Goal: Information Seeking & Learning: Understand process/instructions

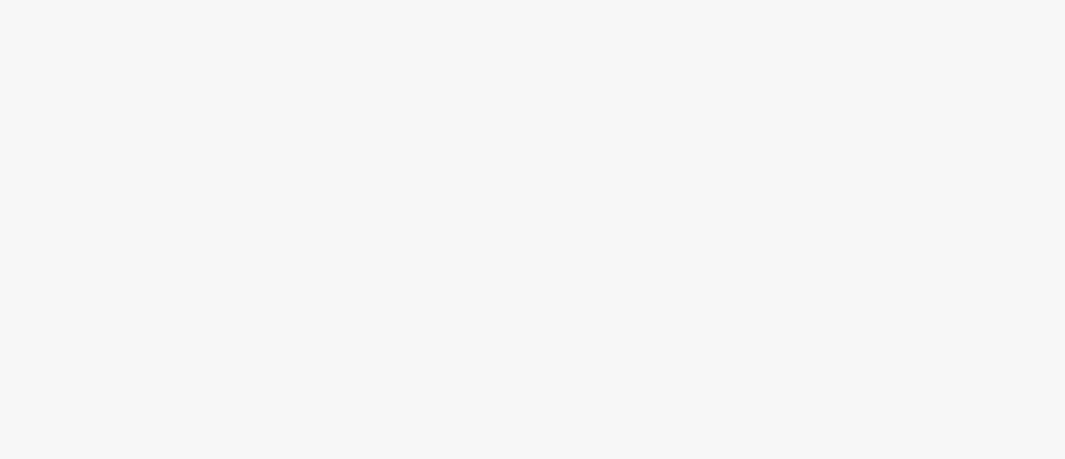
click at [351, 215] on body at bounding box center [532, 229] width 1065 height 459
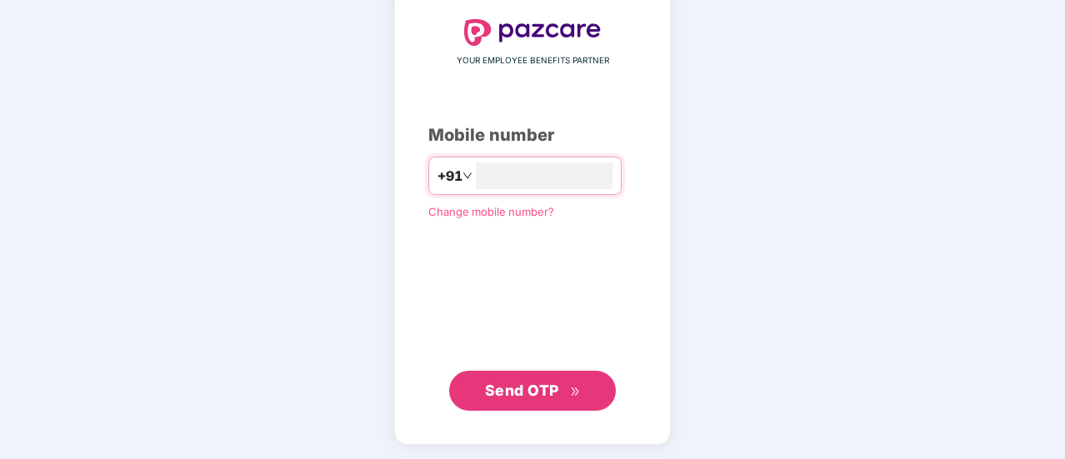
type input "**********"
click at [553, 395] on span "Send OTP" at bounding box center [522, 390] width 74 height 17
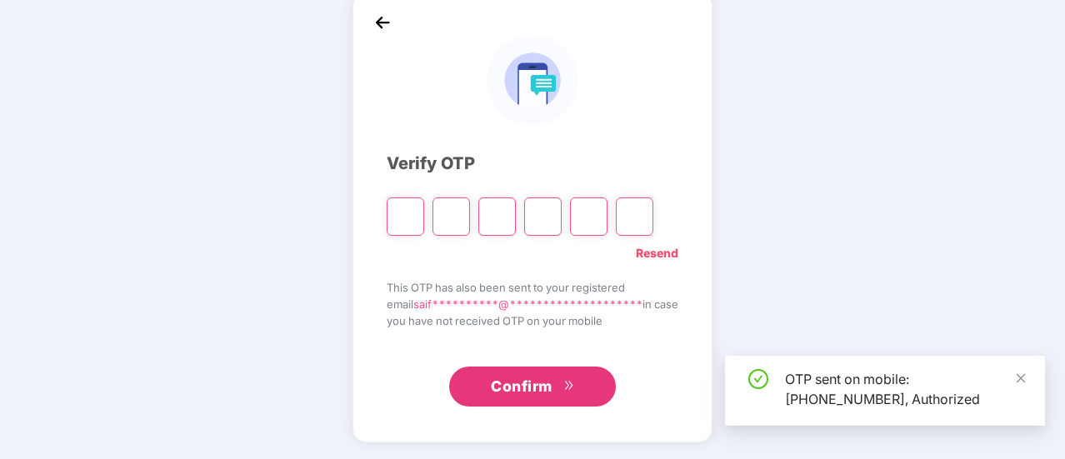
scroll to position [83, 0]
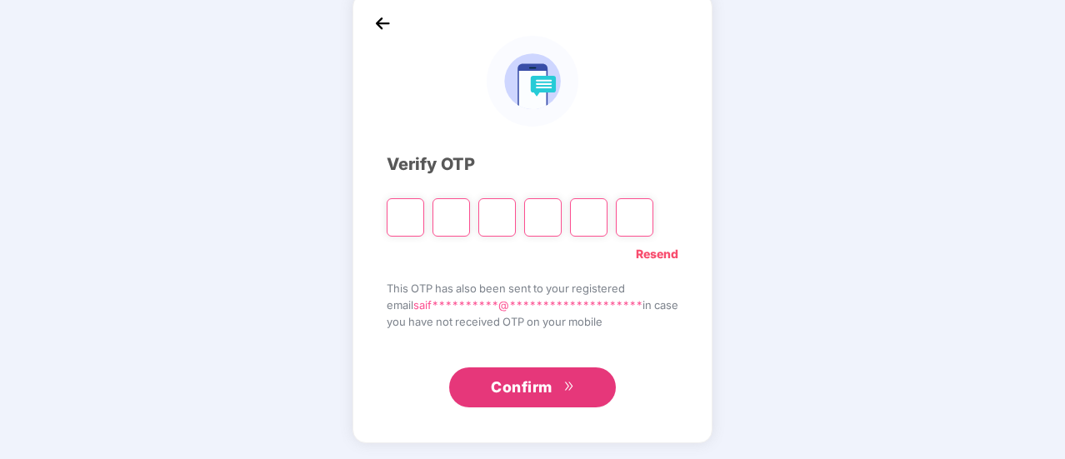
type input "*"
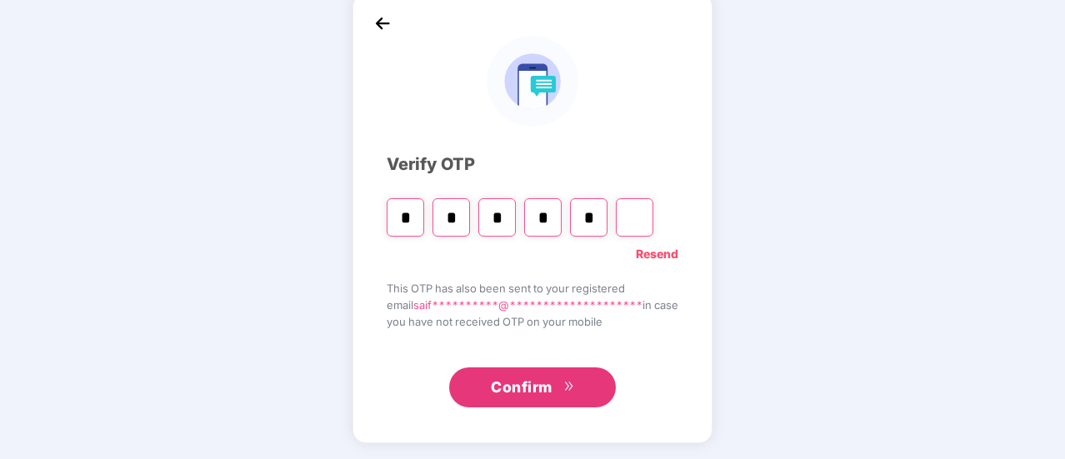
type input "*"
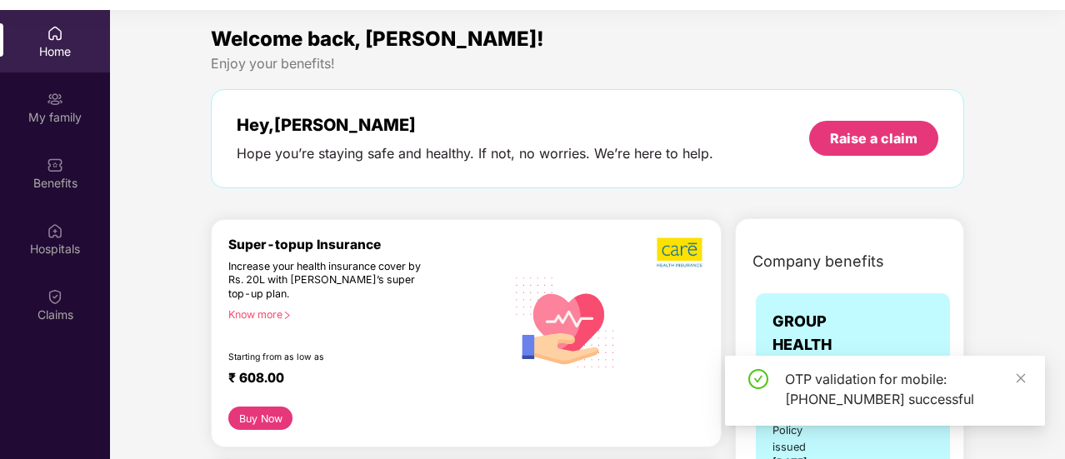
scroll to position [167, 0]
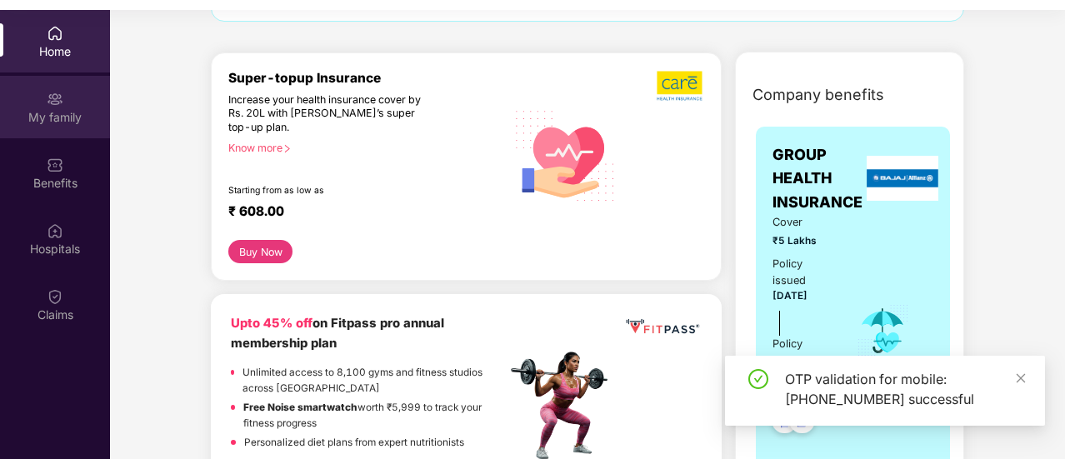
click at [67, 110] on div "My family" at bounding box center [55, 117] width 110 height 17
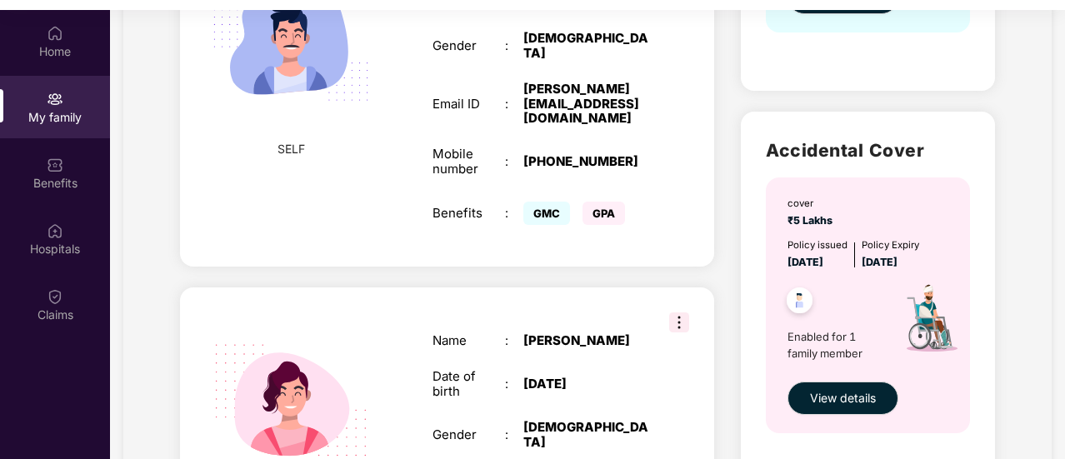
scroll to position [532, 0]
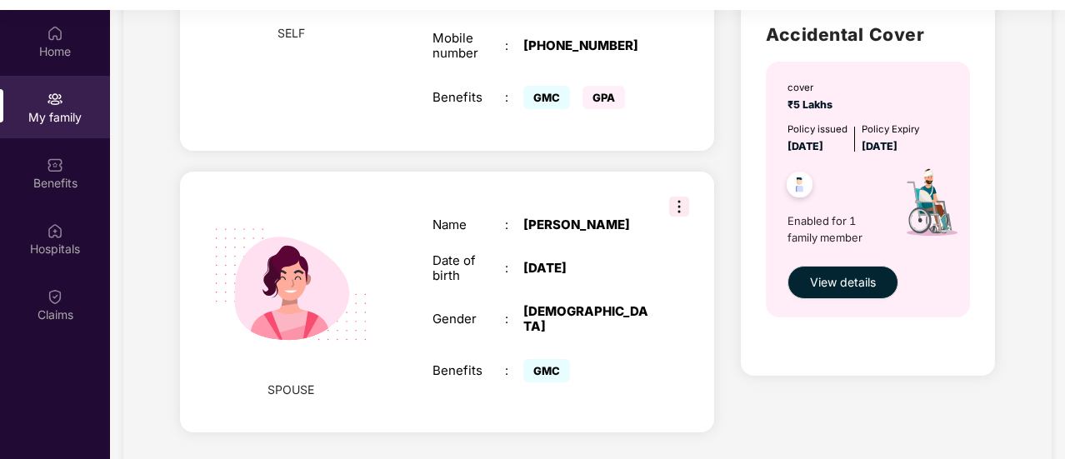
click at [682, 197] on img at bounding box center [679, 207] width 20 height 20
click at [572, 197] on div "Name : [PERSON_NAME] Date of birth : [DEMOGRAPHIC_DATA] Gender : [DEMOGRAPHIC_D…" at bounding box center [541, 302] width 250 height 210
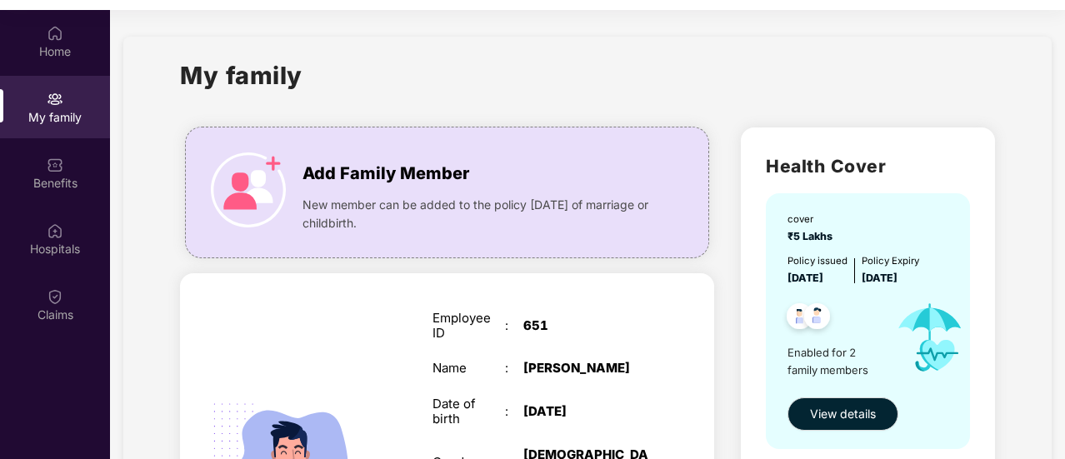
scroll to position [167, 0]
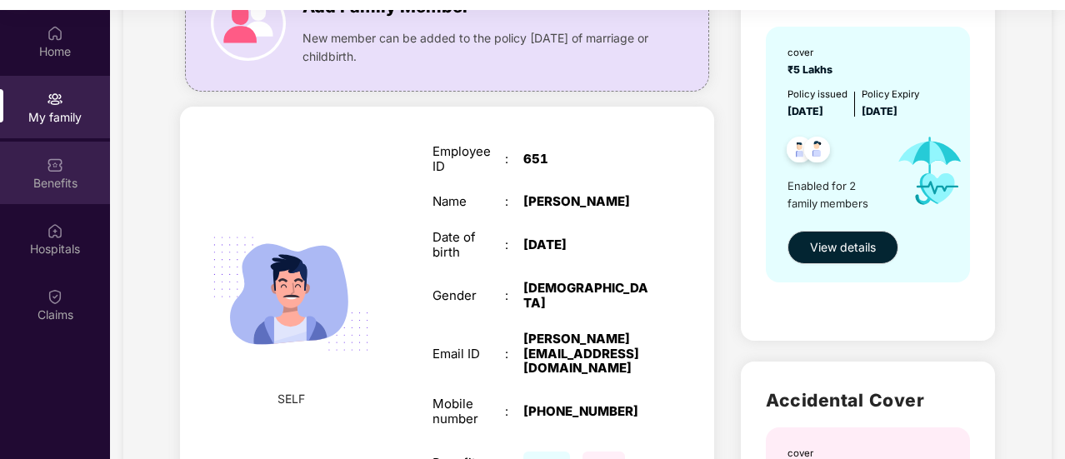
click at [45, 170] on div "Benefits" at bounding box center [55, 173] width 110 height 62
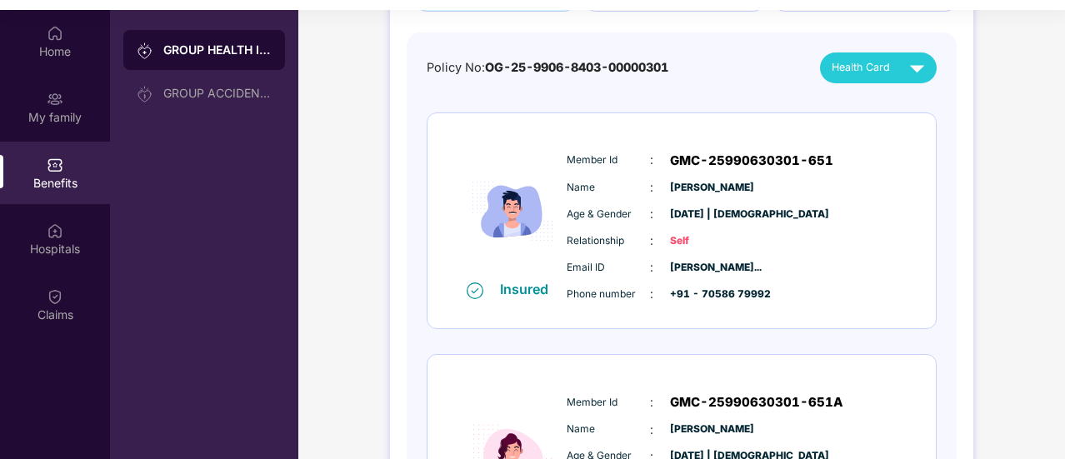
scroll to position [391, 0]
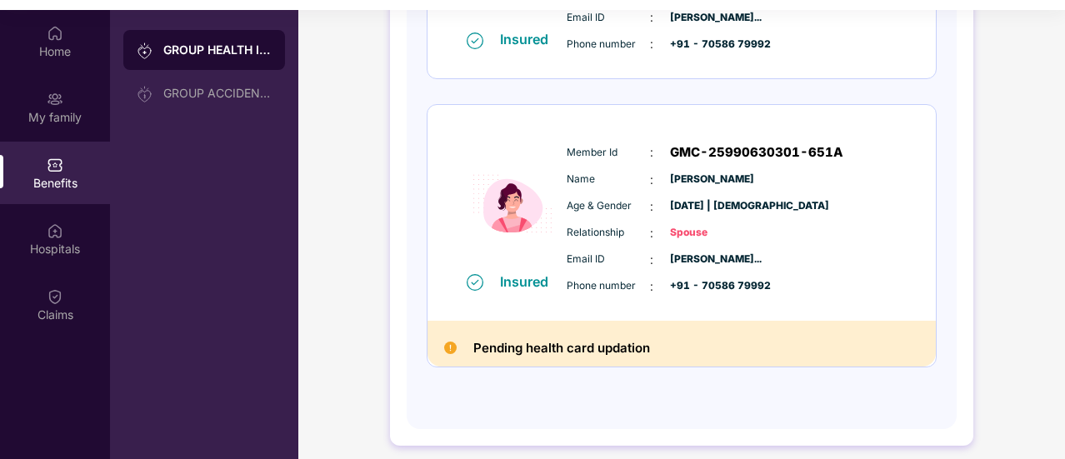
click at [451, 349] on img at bounding box center [450, 348] width 12 height 12
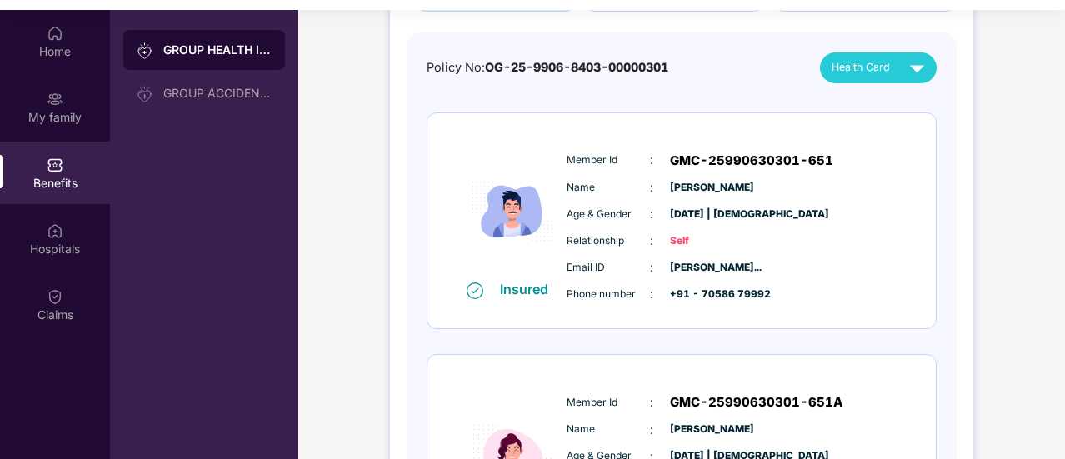
scroll to position [0, 0]
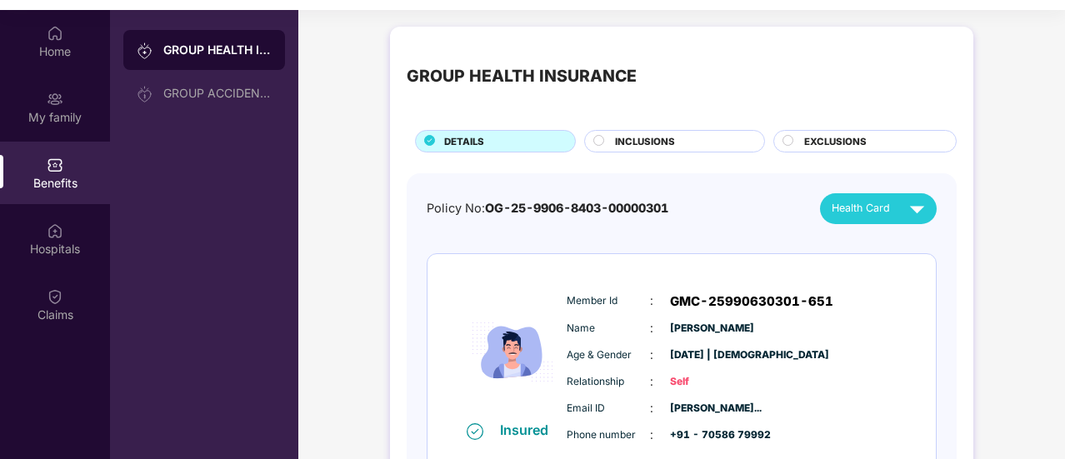
click at [885, 209] on span "Health Card" at bounding box center [861, 208] width 58 height 17
click at [858, 277] on div "[PERSON_NAME]" at bounding box center [871, 280] width 108 height 18
click at [45, 107] on div "My family" at bounding box center [55, 107] width 110 height 62
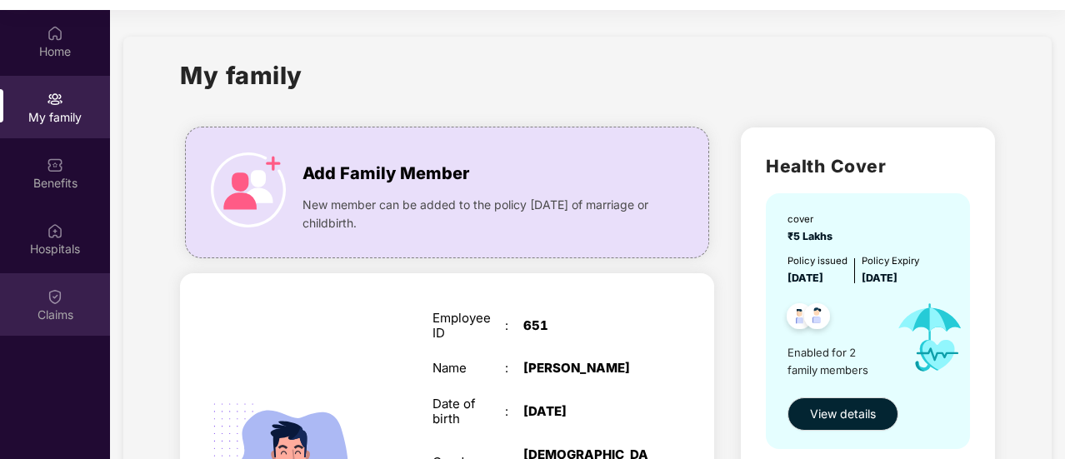
click at [58, 304] on img at bounding box center [55, 296] width 17 height 17
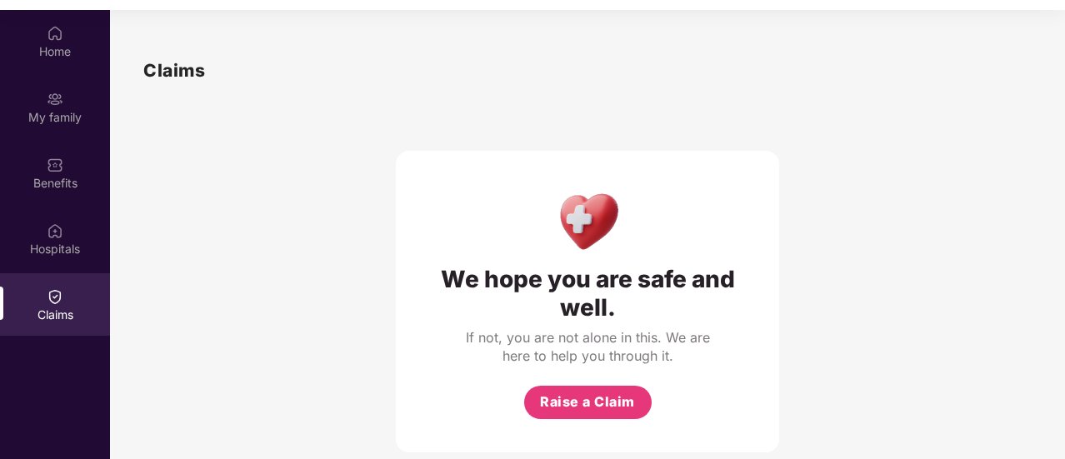
scroll to position [17, 0]
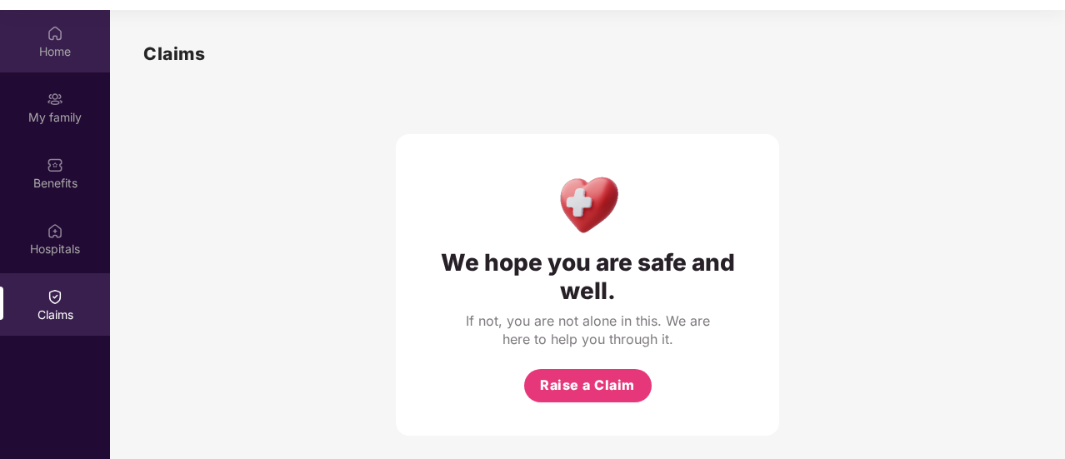
click at [53, 50] on div "Home" at bounding box center [55, 51] width 110 height 17
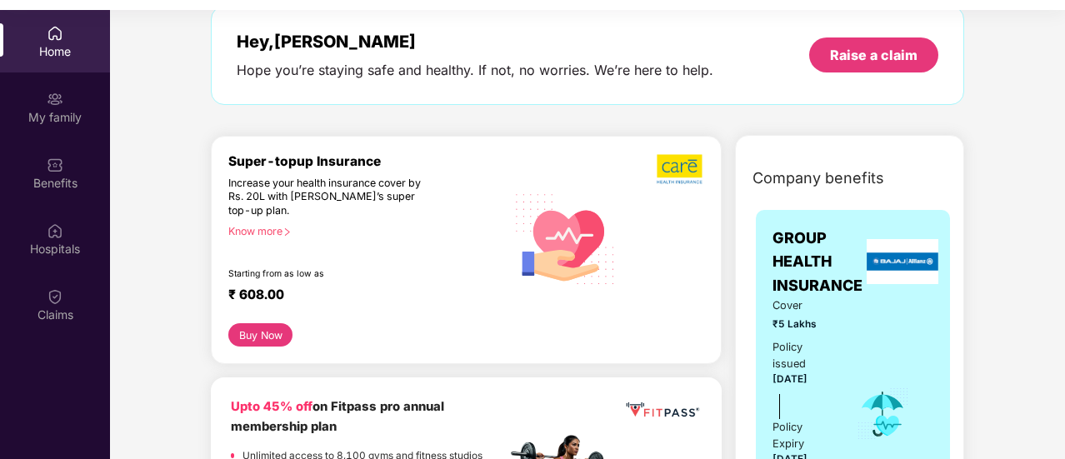
scroll to position [0, 0]
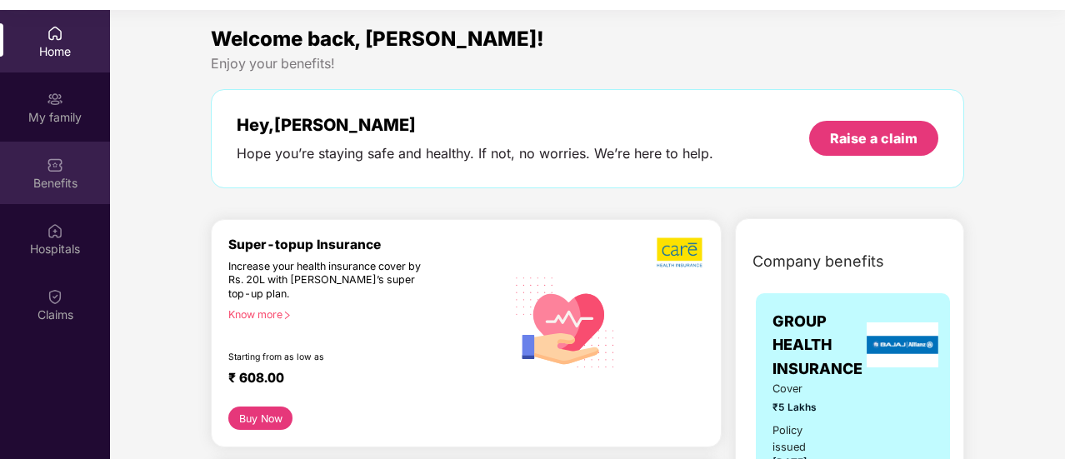
click at [59, 172] on div "Benefits" at bounding box center [55, 173] width 110 height 62
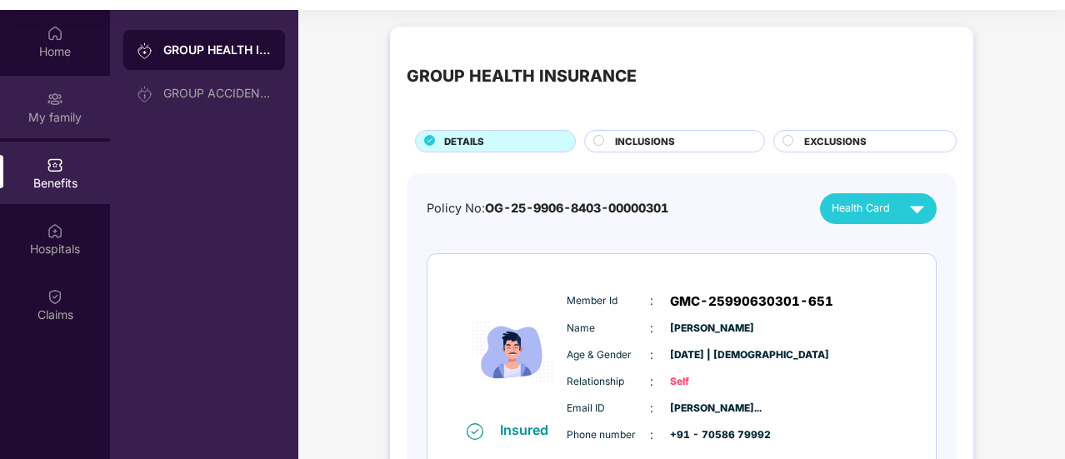
click at [72, 122] on div "My family" at bounding box center [55, 117] width 110 height 17
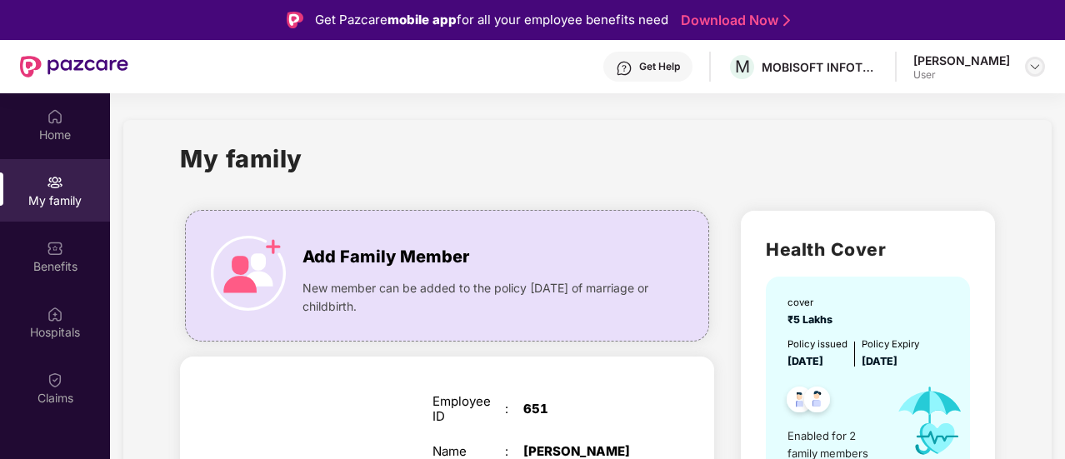
click at [1039, 71] on img at bounding box center [1034, 66] width 13 height 13
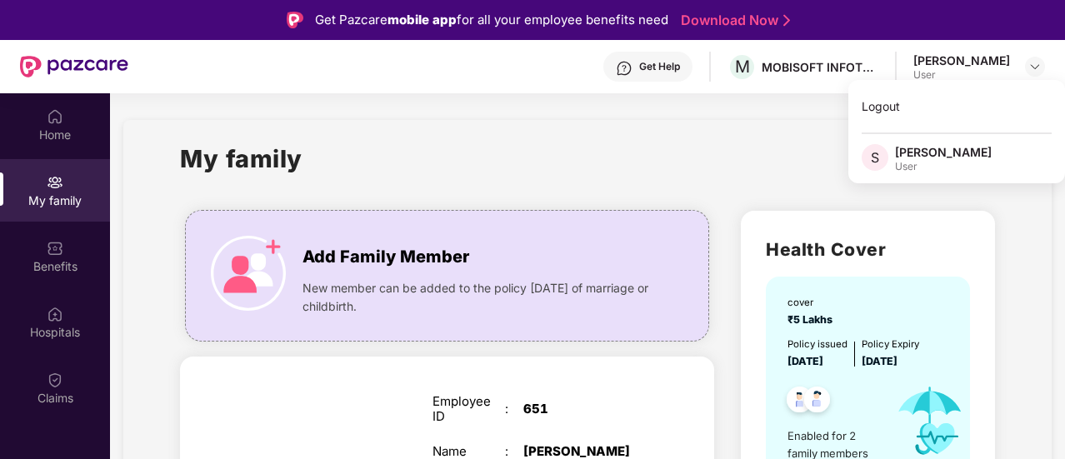
click at [624, 162] on div "My family" at bounding box center [587, 168] width 814 height 57
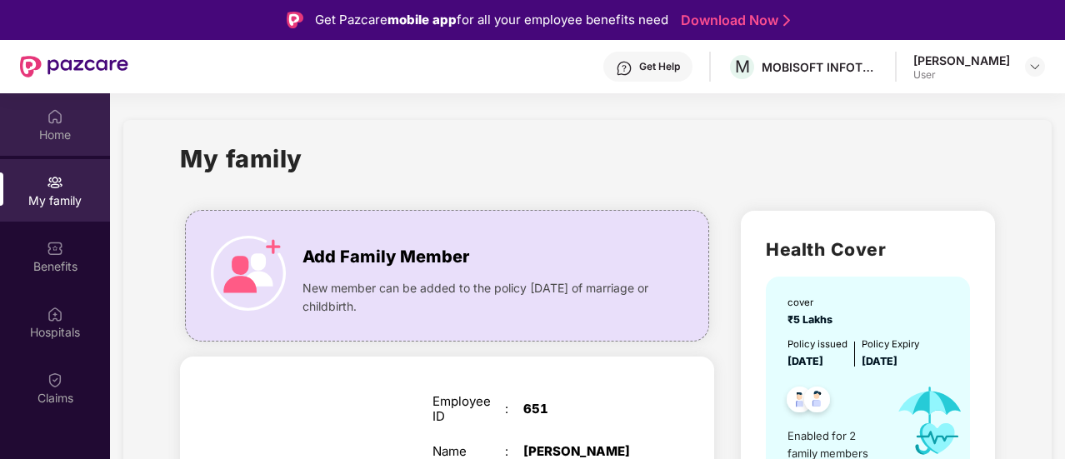
click at [52, 127] on div "Home" at bounding box center [55, 135] width 110 height 17
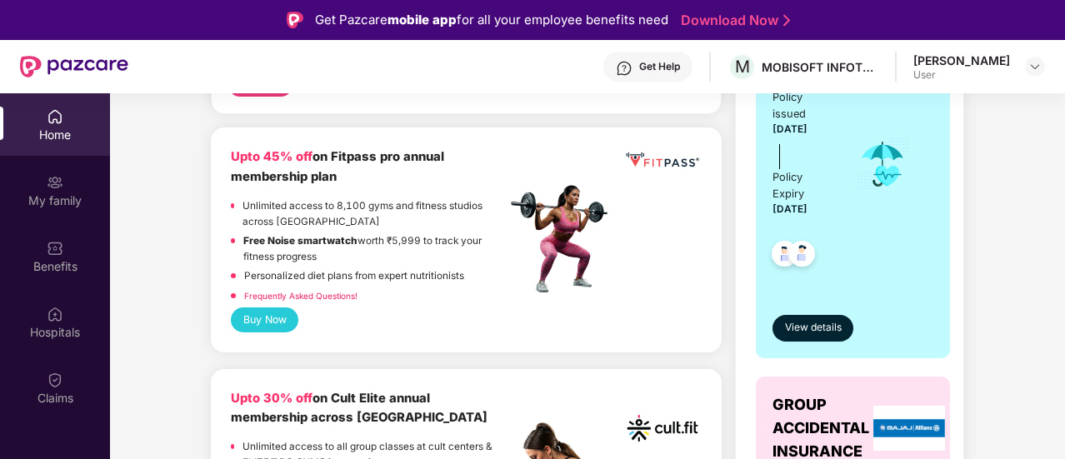
scroll to position [500, 0]
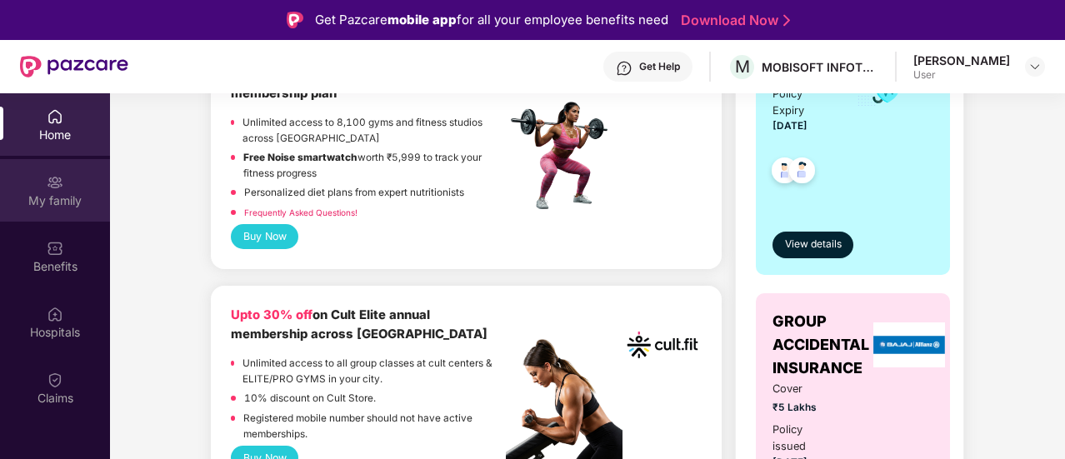
click at [55, 196] on div "My family" at bounding box center [55, 200] width 110 height 17
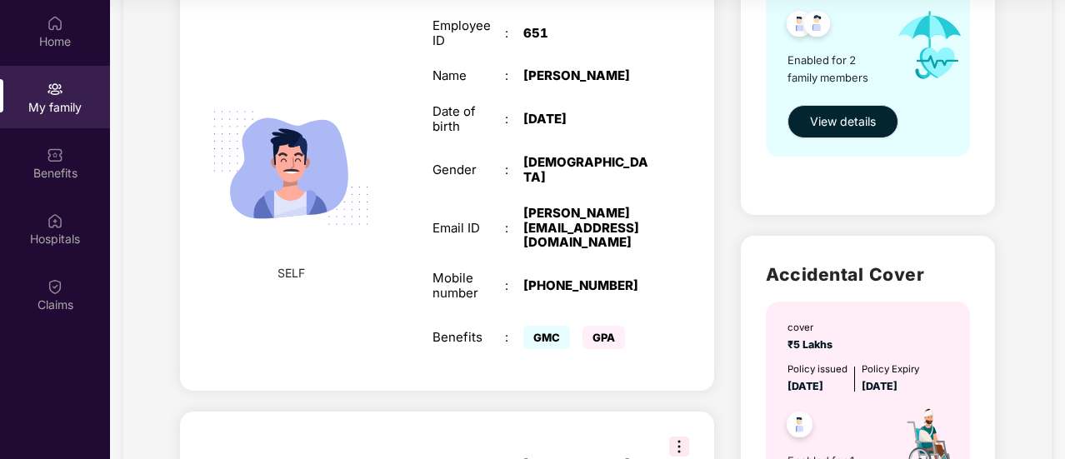
scroll to position [0, 0]
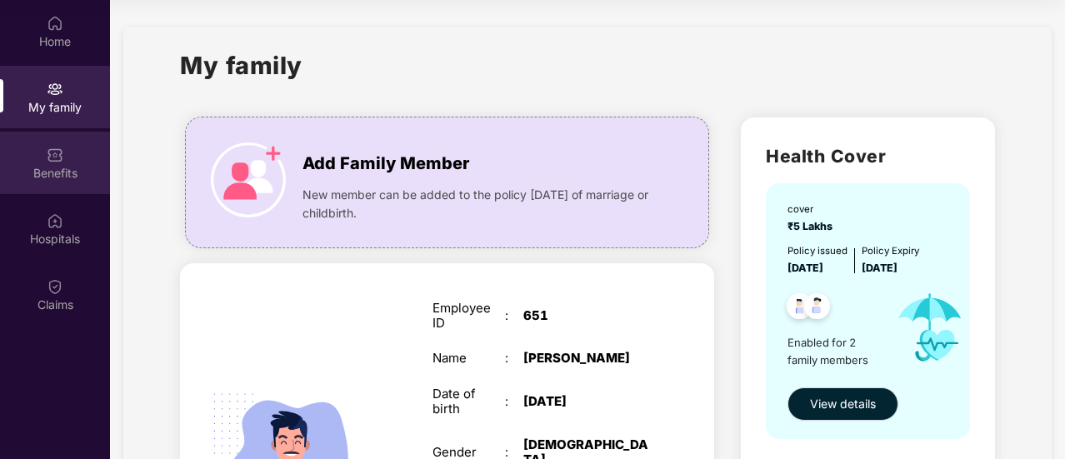
click at [44, 176] on div "Benefits" at bounding box center [55, 173] width 110 height 17
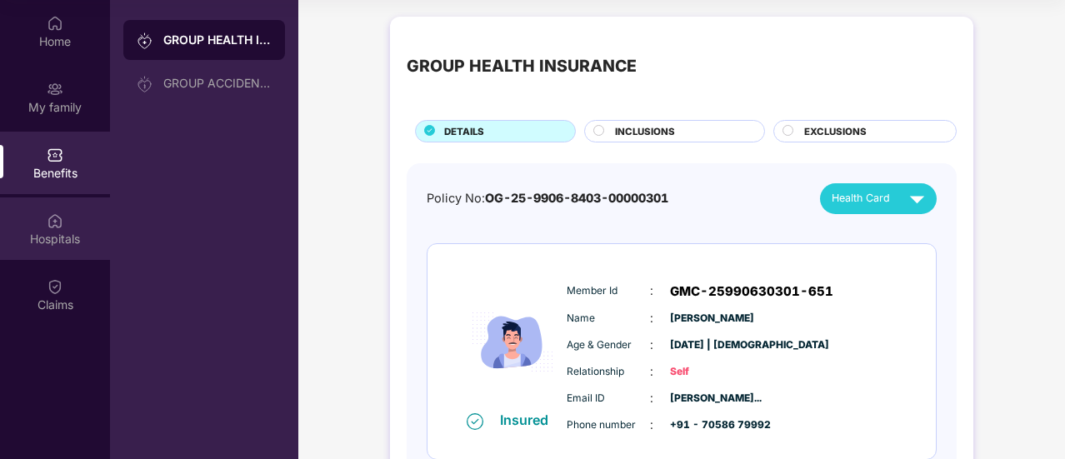
click at [52, 224] on img at bounding box center [55, 220] width 17 height 17
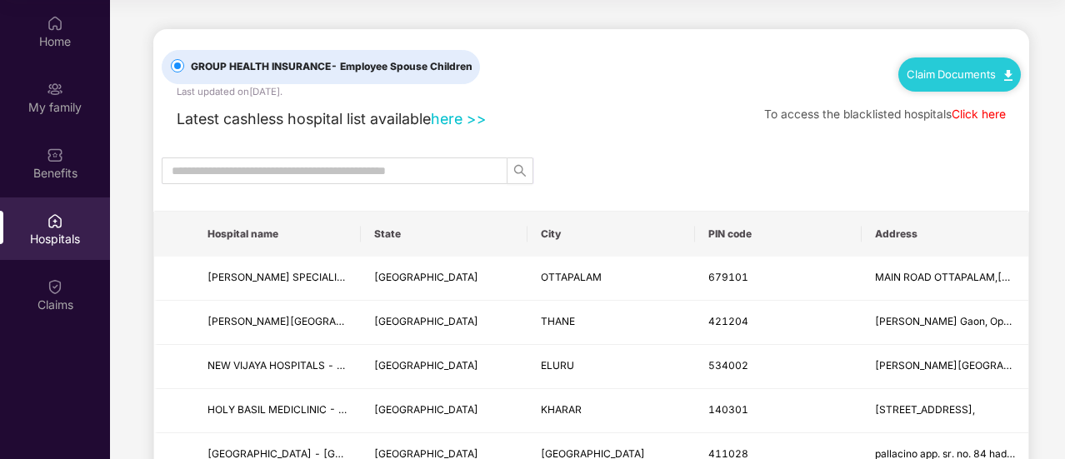
click at [979, 112] on link "Click here" at bounding box center [979, 113] width 54 height 13
click at [943, 61] on div "Claim Documents" at bounding box center [959, 73] width 122 height 33
click at [998, 74] on link "Claim Documents" at bounding box center [960, 73] width 106 height 13
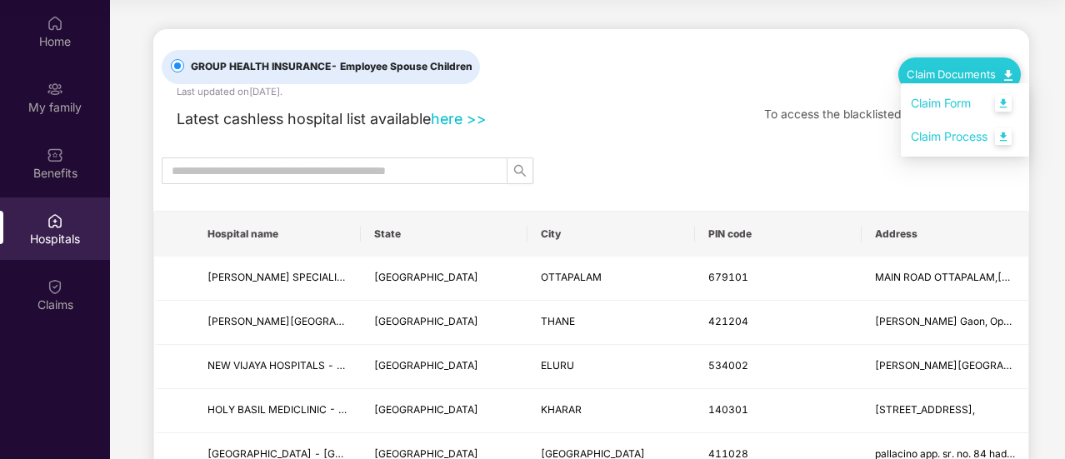
click at [923, 135] on link "Claim Process" at bounding box center [965, 137] width 108 height 36
